Goal: Transaction & Acquisition: Purchase product/service

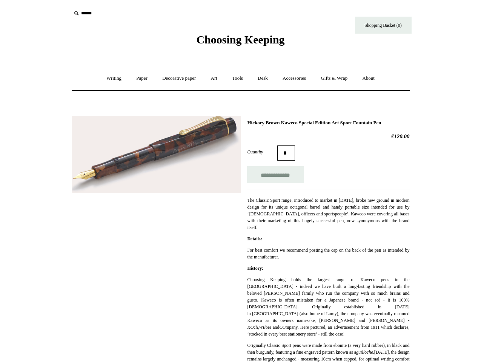
click at [125, 154] on img at bounding box center [156, 154] width 169 height 77
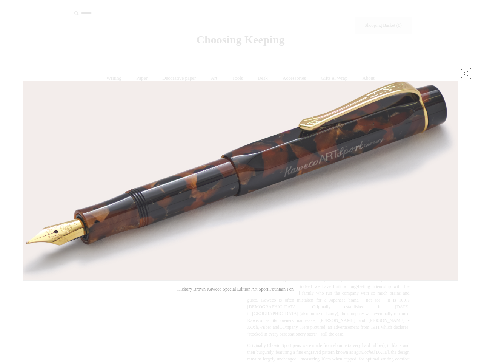
click at [464, 75] on link at bounding box center [466, 73] width 15 height 15
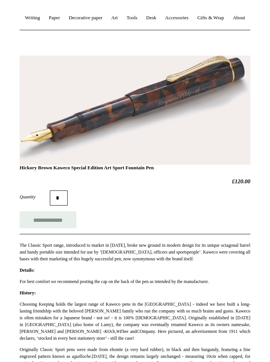
scroll to position [82, 0]
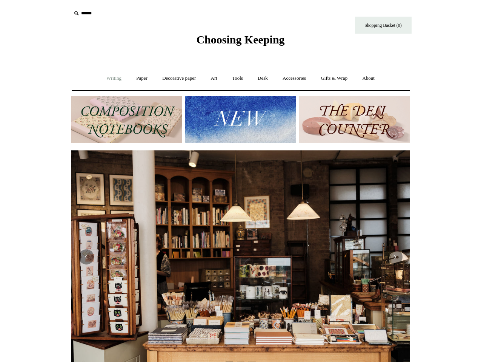
click at [117, 75] on link "Writing +" at bounding box center [114, 78] width 29 height 20
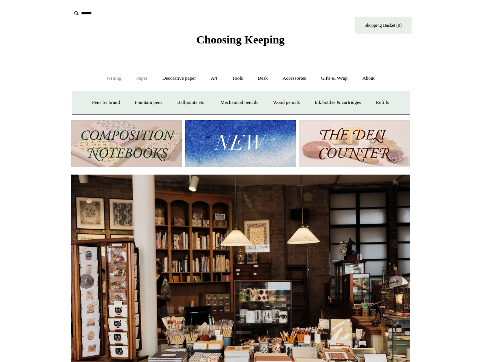
click at [136, 80] on link "Paper +" at bounding box center [141, 78] width 25 height 20
click at [114, 79] on link "Writing +" at bounding box center [114, 78] width 29 height 20
click at [143, 102] on link "Fountain pens +" at bounding box center [148, 102] width 41 height 20
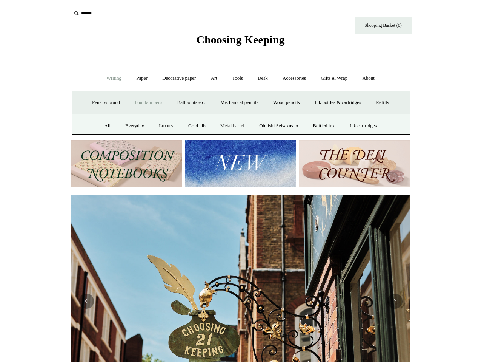
scroll to position [0, 339]
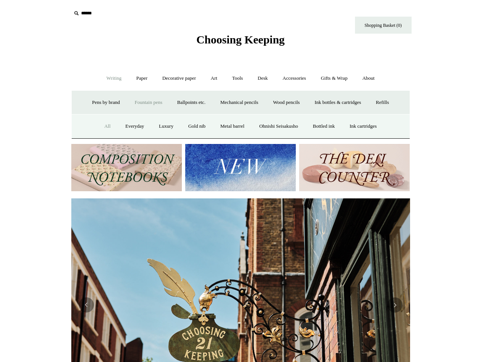
click at [105, 122] on link "All" at bounding box center [107, 126] width 20 height 20
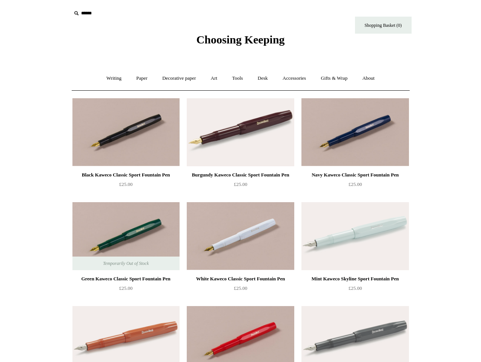
scroll to position [1136, 0]
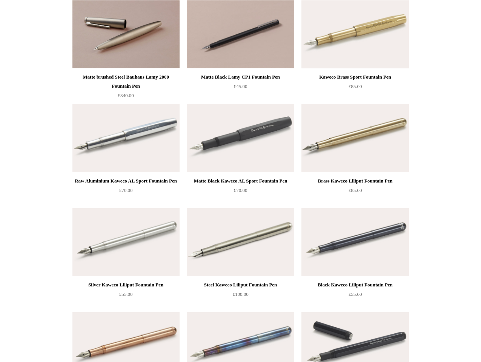
click at [123, 133] on img at bounding box center [125, 138] width 107 height 68
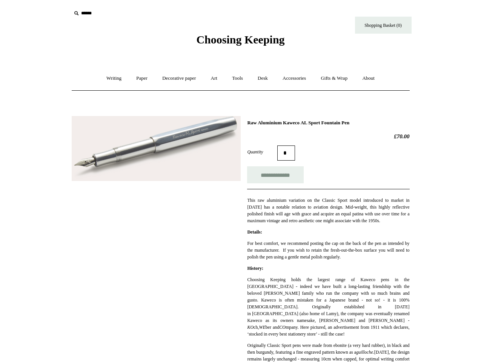
click at [167, 155] on img at bounding box center [156, 148] width 169 height 65
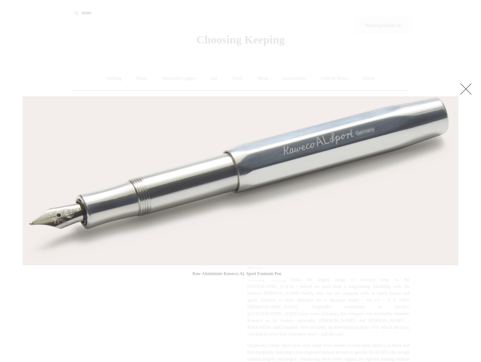
click at [465, 86] on link at bounding box center [466, 88] width 15 height 15
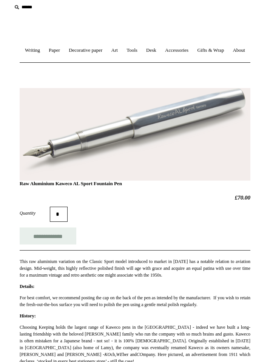
scroll to position [50, 0]
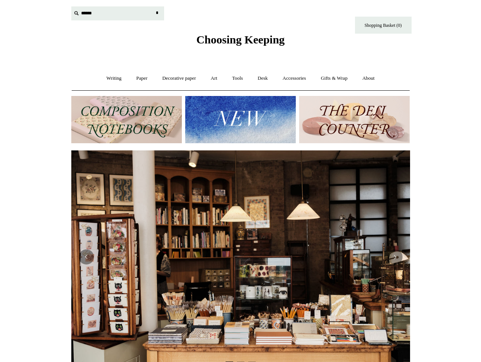
click at [86, 13] on input "text" at bounding box center [117, 13] width 93 height 14
type input "*******"
click at [154, 6] on input "*" at bounding box center [158, 12] width 8 height 13
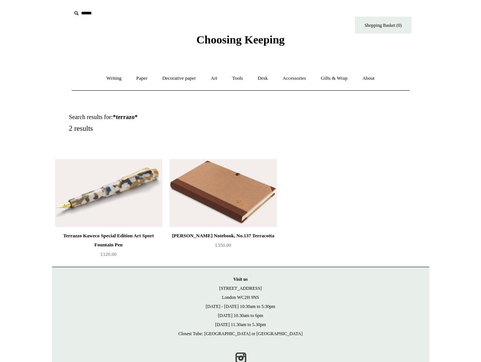
click at [100, 238] on div "Terrazzo Kaweco Special Edition Art Sport Fountain Pen" at bounding box center [108, 240] width 103 height 18
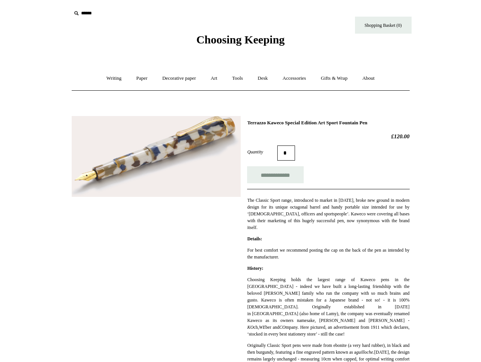
click at [147, 127] on img at bounding box center [156, 156] width 169 height 81
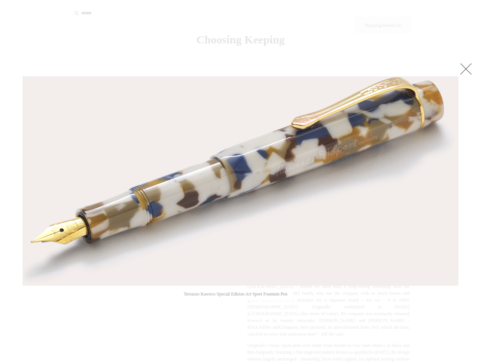
click at [181, 165] on img at bounding box center [240, 181] width 435 height 208
click at [462, 71] on link at bounding box center [466, 68] width 15 height 15
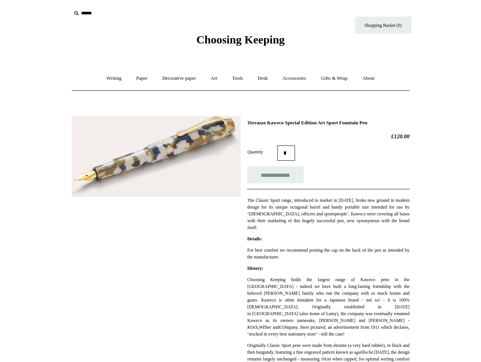
click at [137, 169] on img at bounding box center [156, 156] width 169 height 81
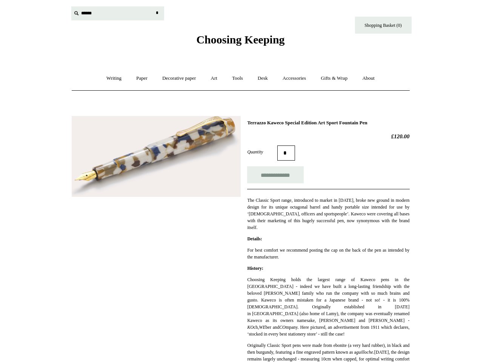
click at [86, 9] on input "text" at bounding box center [117, 13] width 93 height 14
type input "******"
click at [154, 6] on input "*" at bounding box center [158, 12] width 8 height 13
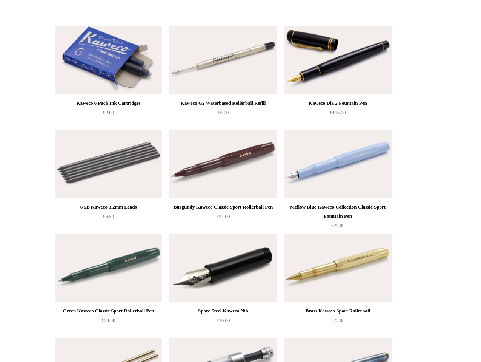
scroll to position [138, 0]
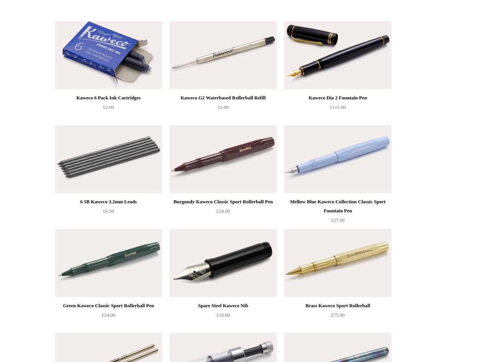
click at [364, 79] on img at bounding box center [337, 55] width 107 height 68
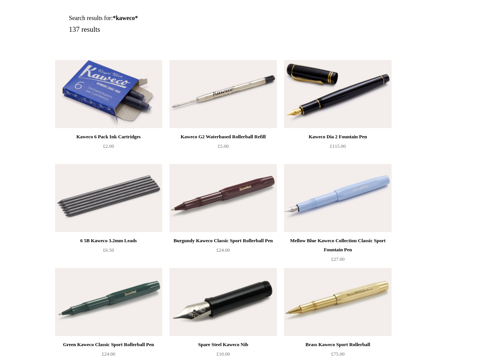
scroll to position [94, 0]
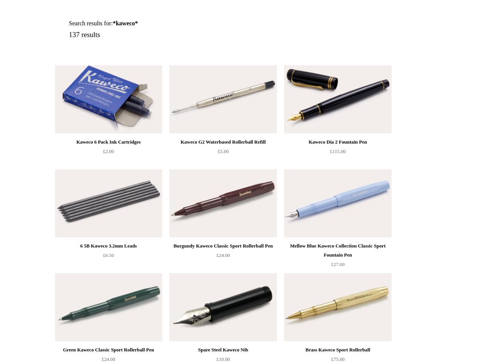
click at [386, 93] on img at bounding box center [337, 99] width 107 height 68
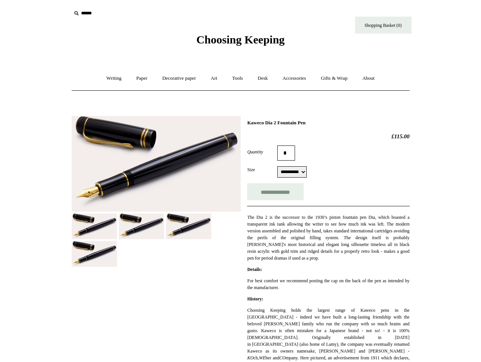
click at [132, 222] on img at bounding box center [141, 226] width 45 height 26
click at [196, 228] on img at bounding box center [188, 226] width 45 height 26
click at [108, 260] on img at bounding box center [94, 254] width 45 height 26
click at [175, 170] on img at bounding box center [156, 164] width 169 height 96
